Goal: Navigation & Orientation: Find specific page/section

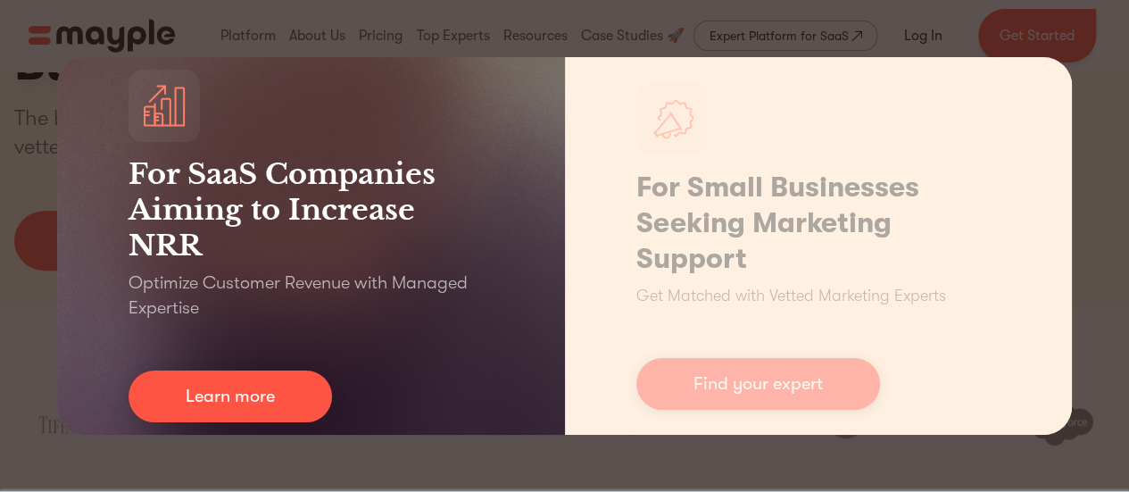
scroll to position [446, 0]
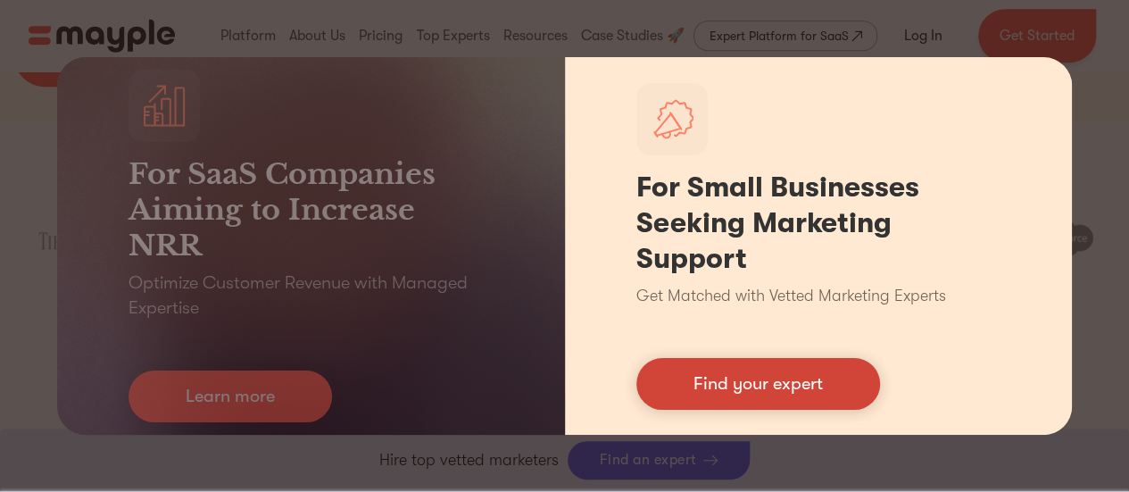
click at [748, 388] on link "Find your expert" at bounding box center [759, 384] width 244 height 52
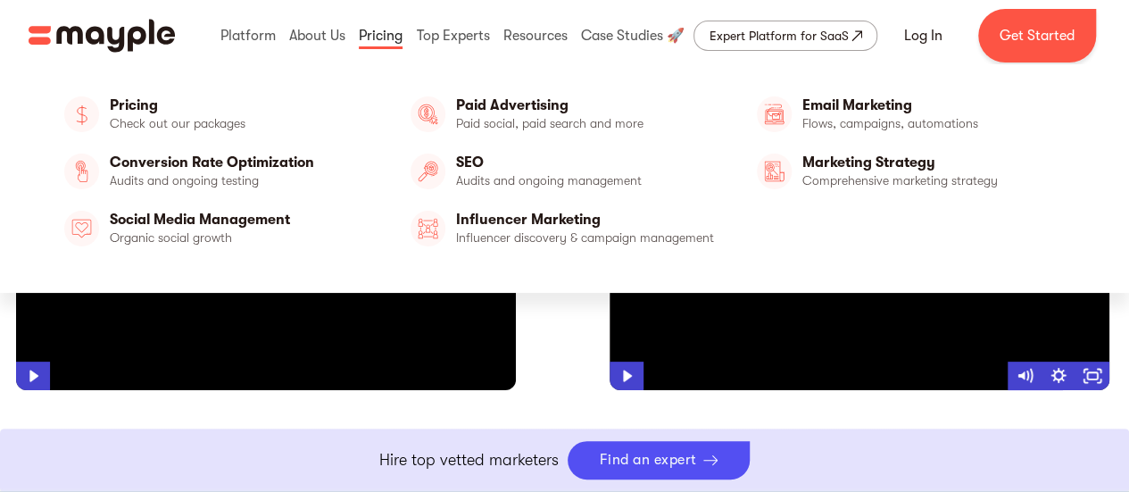
click at [398, 34] on link at bounding box center [380, 35] width 53 height 57
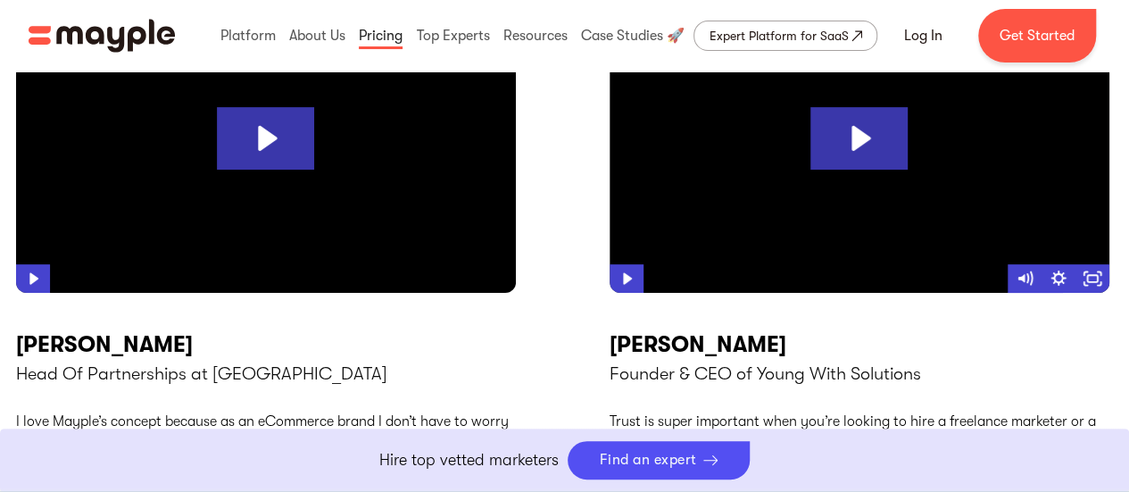
scroll to position [6895, 0]
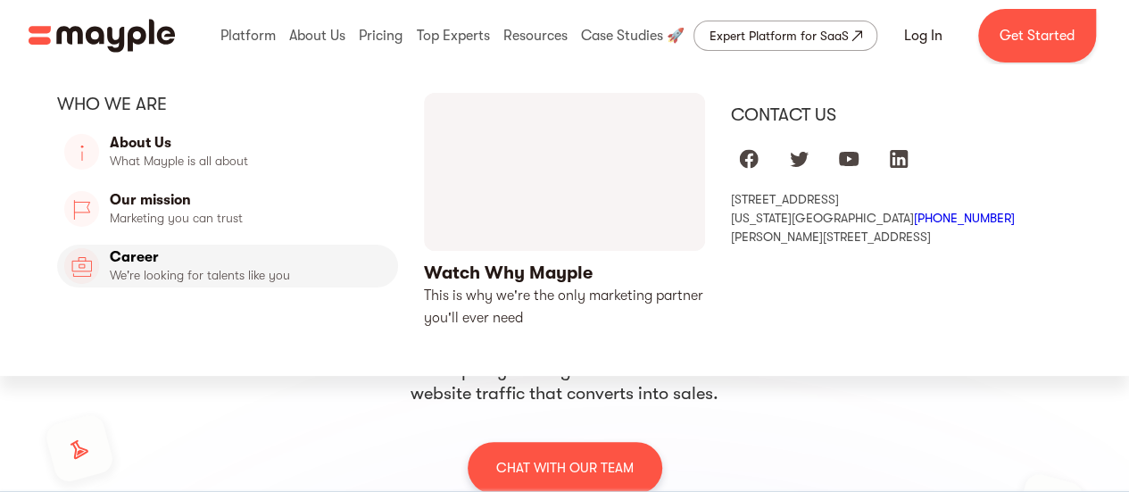
click at [147, 255] on link "Career" at bounding box center [227, 266] width 341 height 43
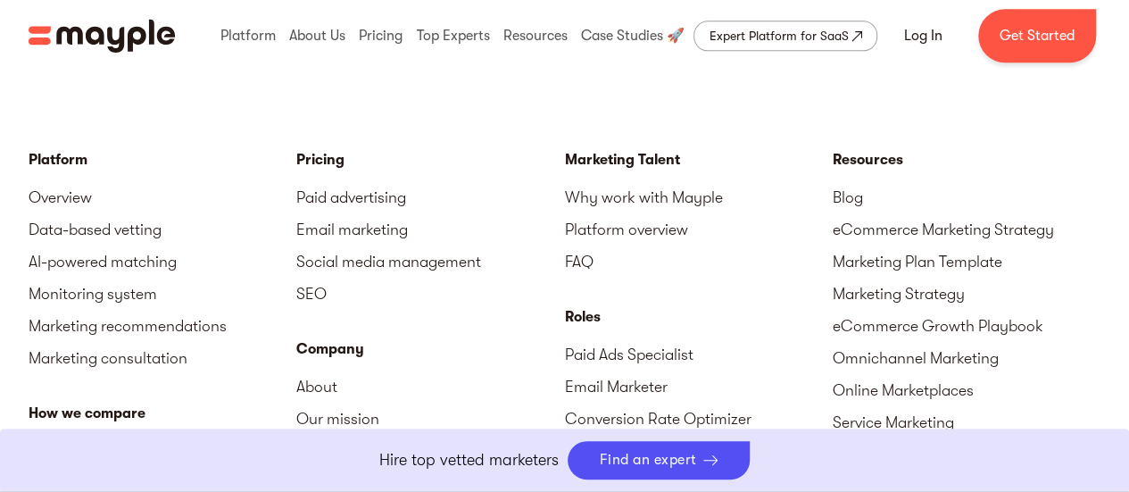
scroll to position [4410, 0]
